Goal: Check status

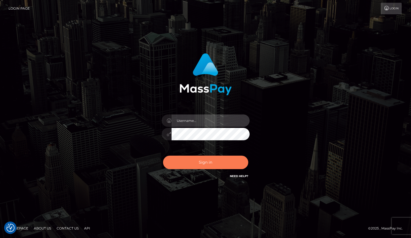
type input "grace.rush"
click at [223, 162] on button "Sign in" at bounding box center [205, 162] width 85 height 13
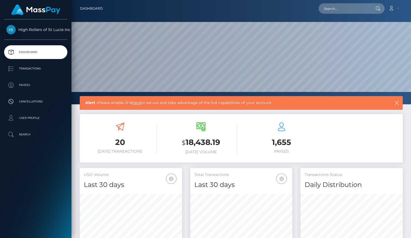
scroll to position [97, 102]
click at [42, 66] on p "Transactions" at bounding box center [35, 69] width 59 height 8
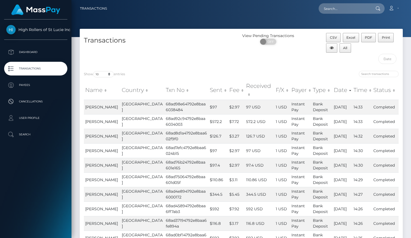
scroll to position [54, 0]
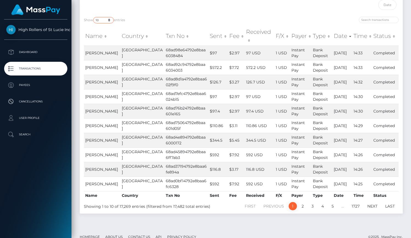
click at [105, 20] on select "10 25 50 100 250 500 1,000 3,500" at bounding box center [103, 20] width 21 height 6
select select "3500"
click at [94, 17] on select "10 25 50 100 250 500 1,000 3,500" at bounding box center [103, 20] width 21 height 6
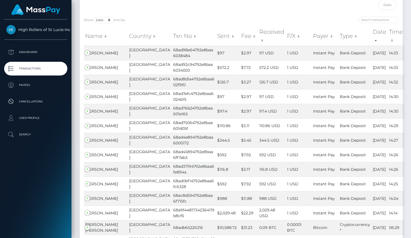
scroll to position [859, 0]
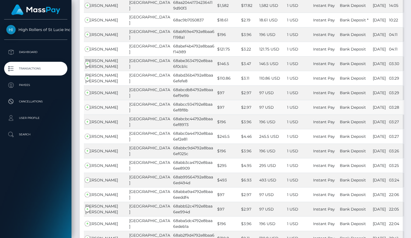
click at [87, 115] on td "[PERSON_NAME]" at bounding box center [106, 107] width 44 height 15
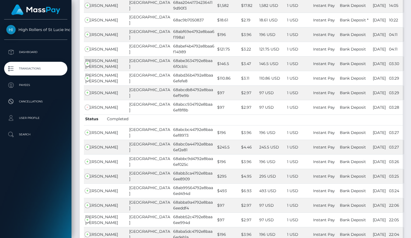
click at [114, 121] on span "Completed" at bounding box center [117, 118] width 21 height 5
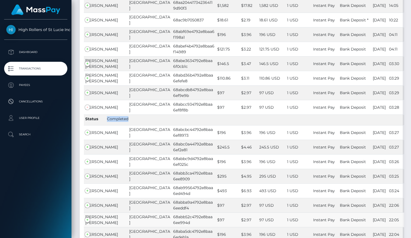
copy span "Completed"
